Goal: Entertainment & Leisure: Consume media (video, audio)

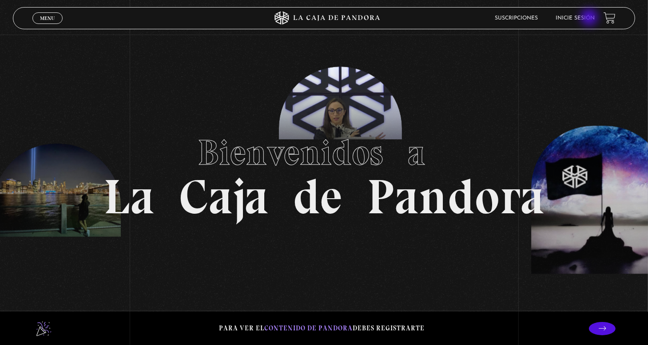
click at [590, 18] on link "Inicie sesión" at bounding box center [574, 18] width 39 height 5
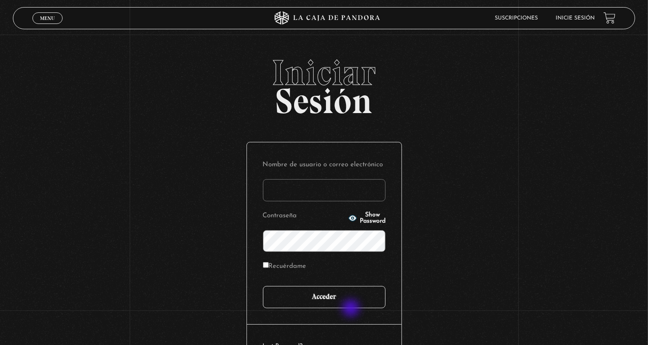
type input "nery"
click at [352, 305] on input "Acceder" at bounding box center [324, 297] width 123 height 22
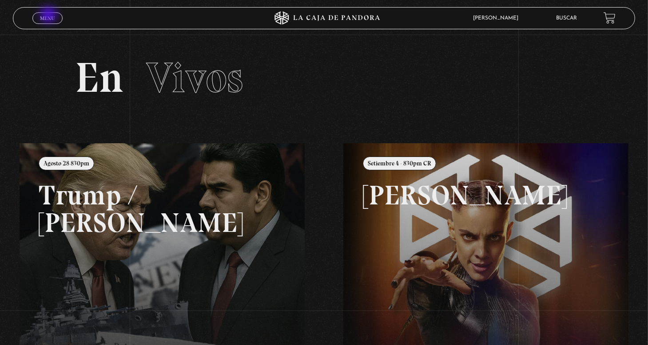
click at [49, 16] on span "Menu" at bounding box center [47, 18] width 15 height 5
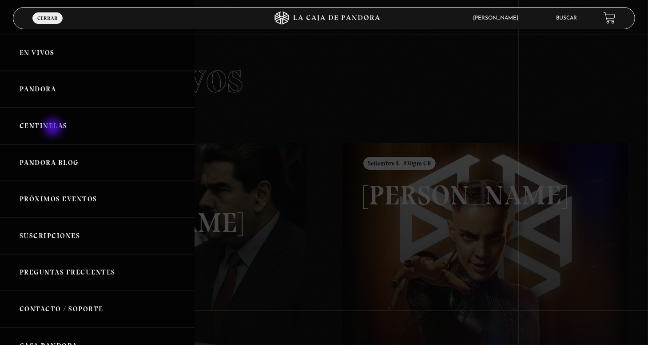
click at [54, 128] on link "Centinelas" at bounding box center [97, 126] width 194 height 37
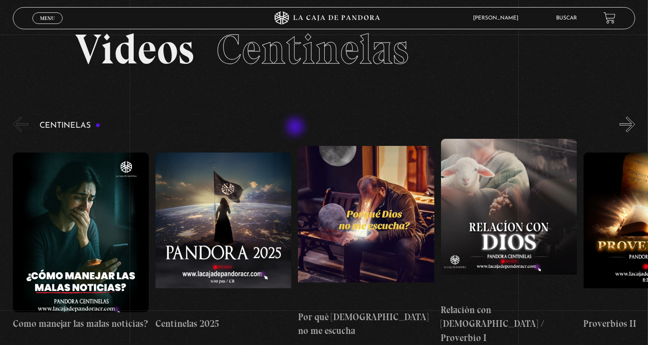
scroll to position [44, 0]
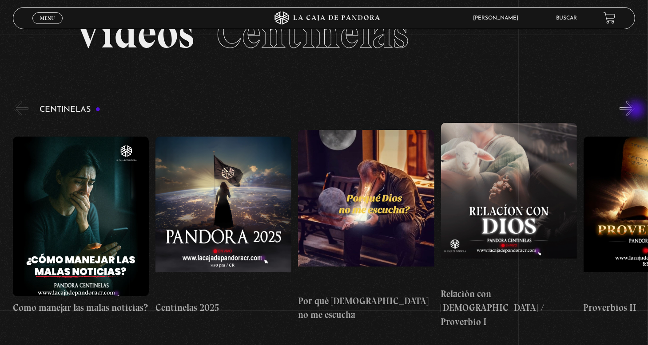
click at [635, 111] on button "»" at bounding box center [627, 109] width 16 height 16
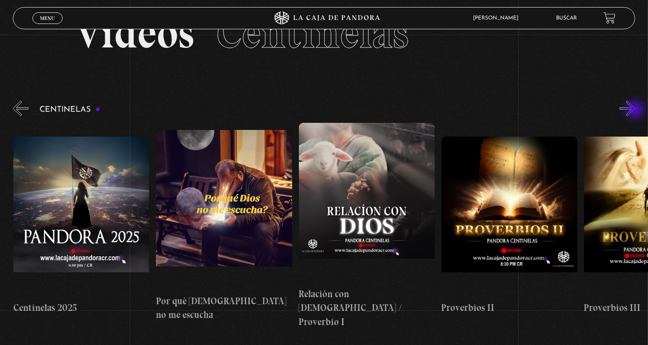
click at [635, 111] on button "»" at bounding box center [627, 109] width 16 height 16
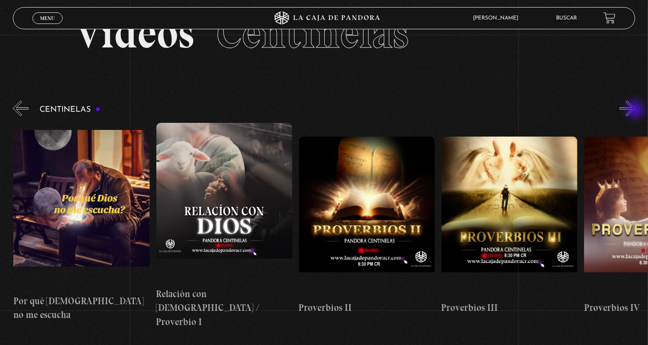
click at [635, 111] on button "»" at bounding box center [627, 109] width 16 height 16
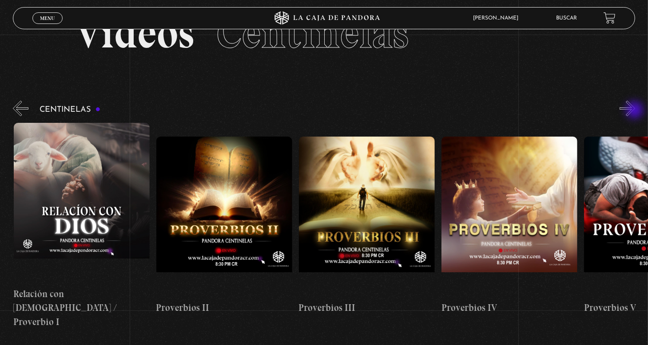
click at [635, 111] on button "»" at bounding box center [627, 109] width 16 height 16
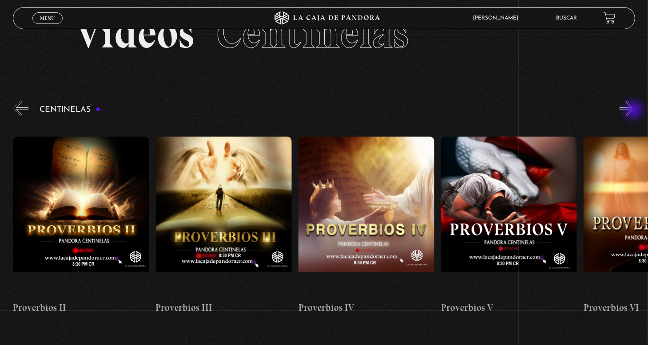
click at [635, 111] on button "»" at bounding box center [627, 109] width 16 height 16
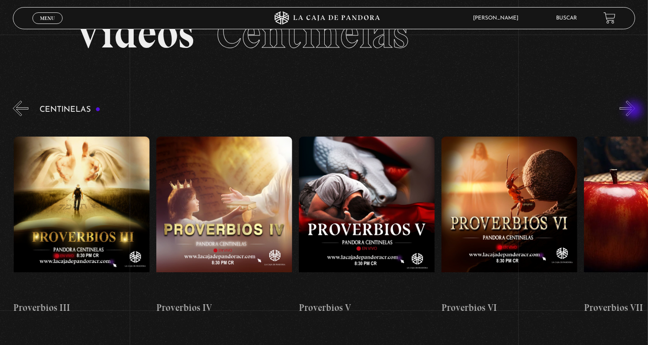
click at [635, 111] on button "»" at bounding box center [627, 109] width 16 height 16
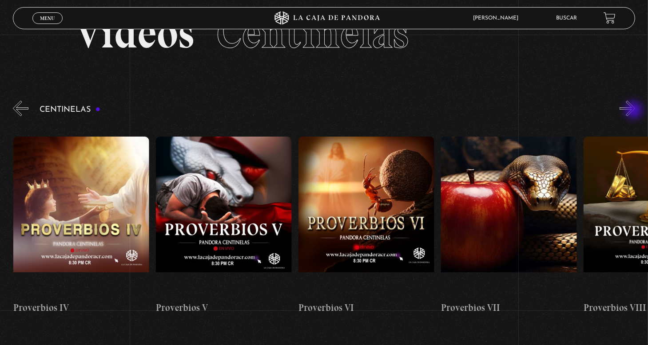
click at [634, 111] on button "»" at bounding box center [627, 109] width 16 height 16
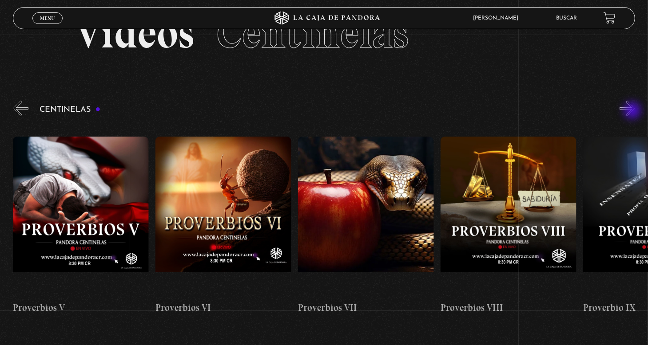
click at [633, 111] on button "»" at bounding box center [627, 109] width 16 height 16
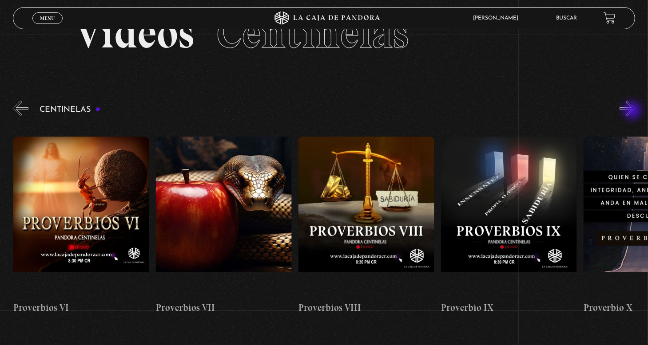
scroll to position [0, 1140]
click at [633, 111] on button "»" at bounding box center [627, 109] width 16 height 16
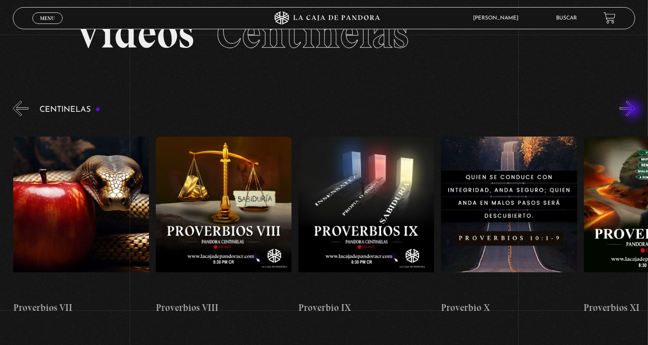
scroll to position [0, 1283]
click at [226, 173] on figure at bounding box center [223, 217] width 136 height 160
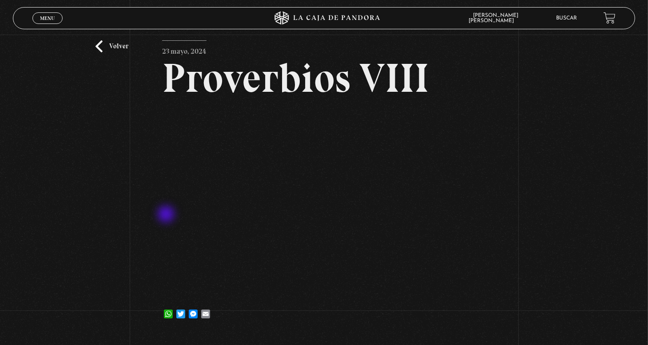
scroll to position [44, 0]
